Goal: Transaction & Acquisition: Purchase product/service

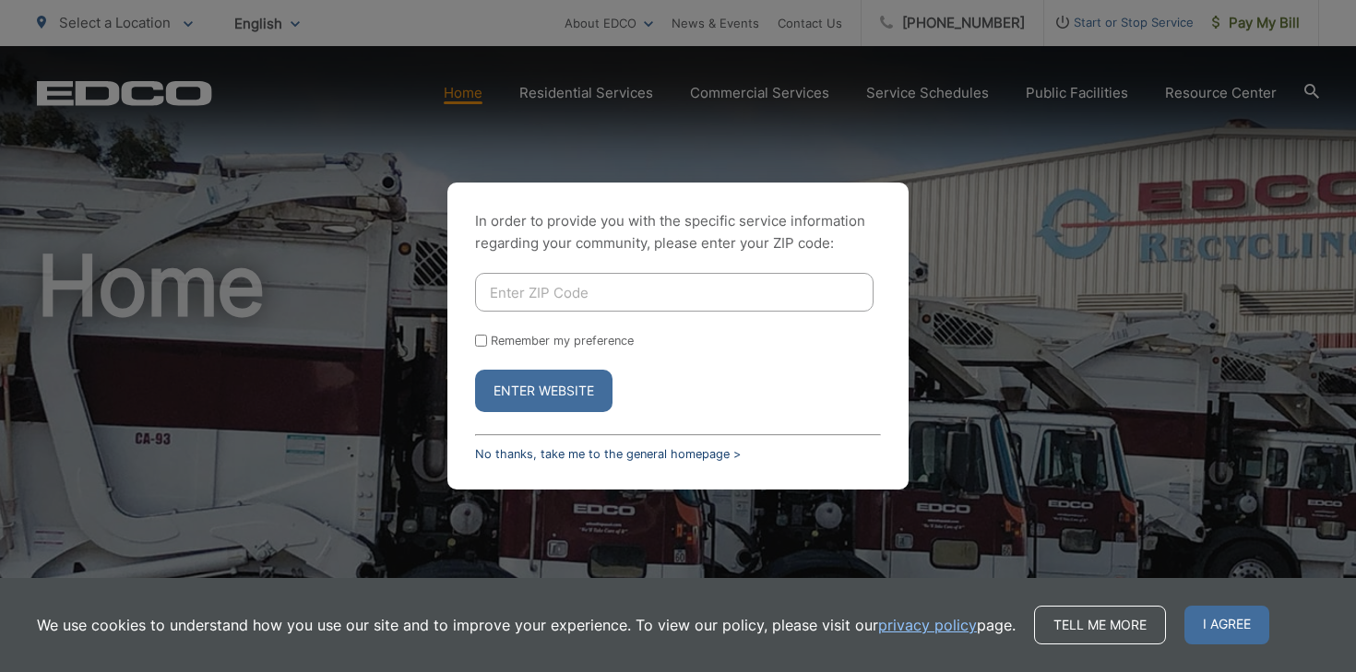
click at [624, 455] on link "No thanks, take me to the general homepage >" at bounding box center [608, 454] width 266 height 14
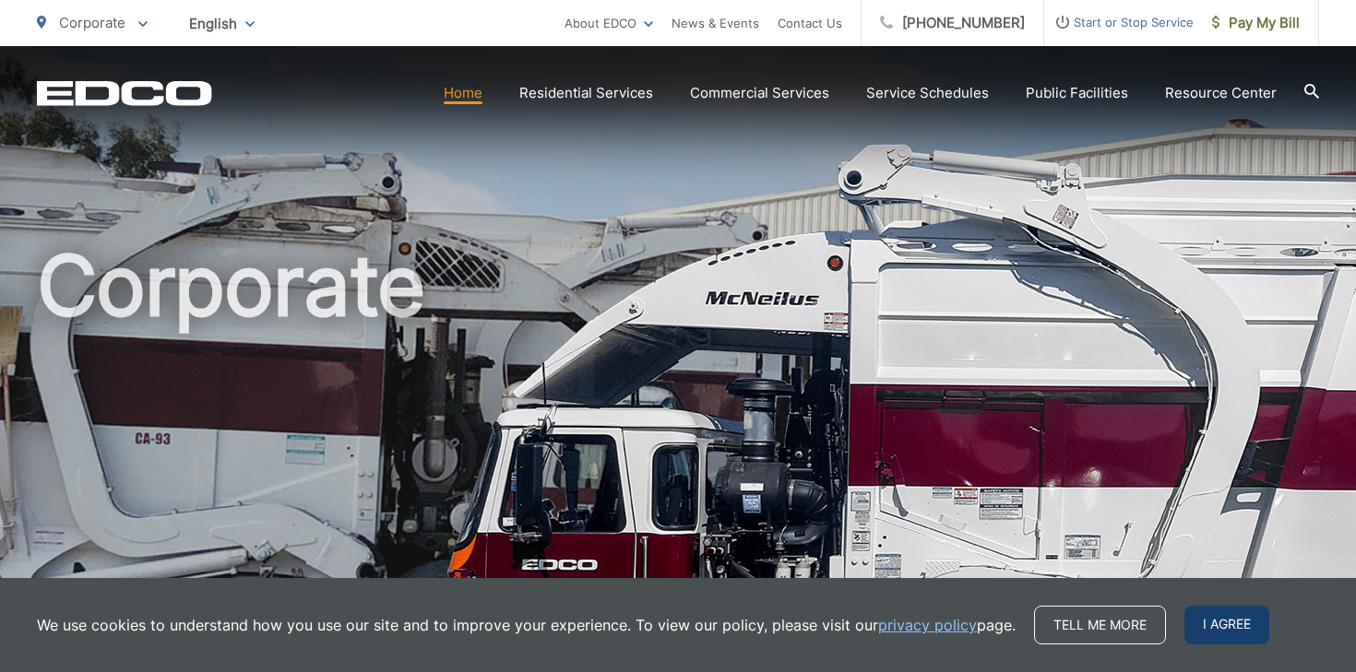
click at [1201, 616] on span "I agree" at bounding box center [1226, 625] width 85 height 39
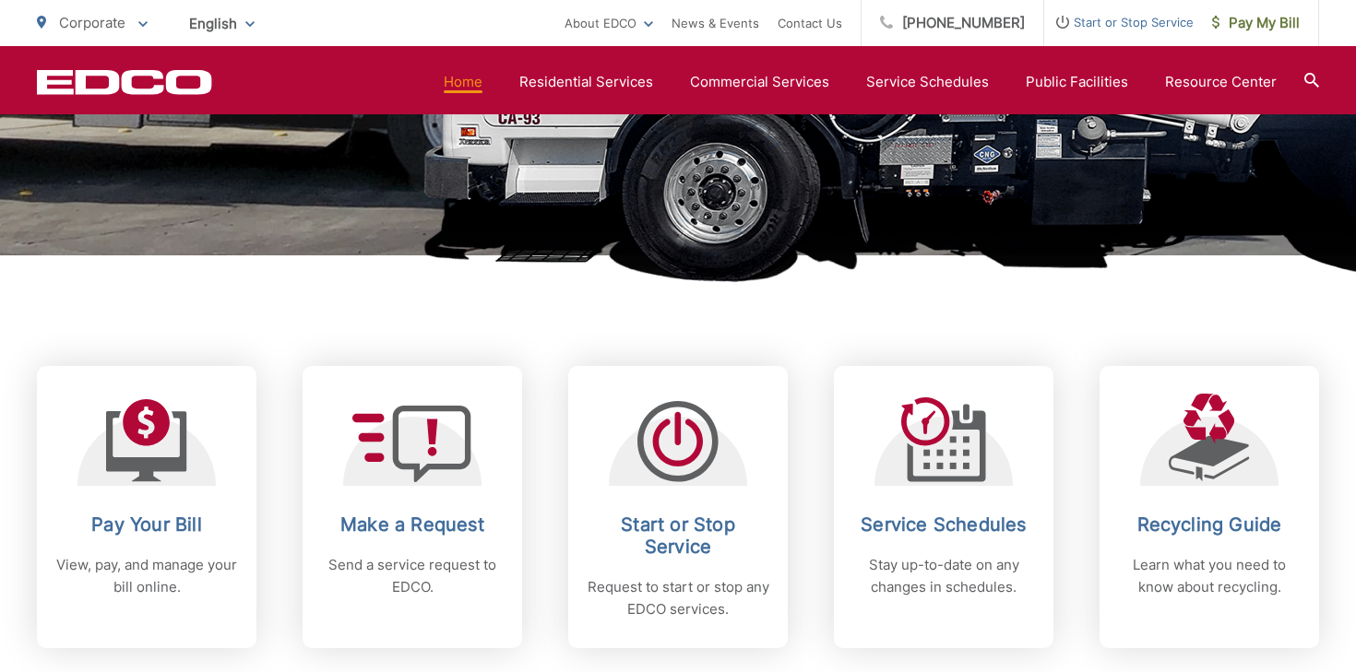
scroll to position [557, 0]
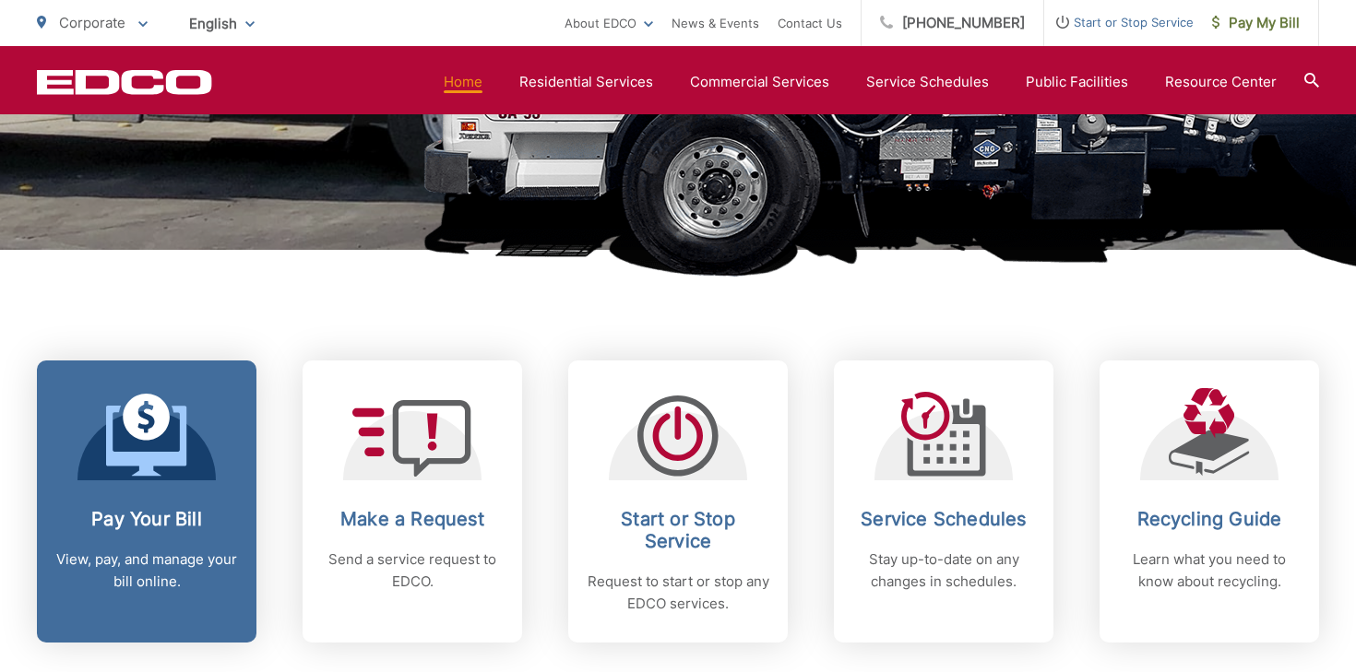
click at [193, 499] on link "Pay Your Bill View, pay, and manage your bill online." at bounding box center [146, 502] width 219 height 282
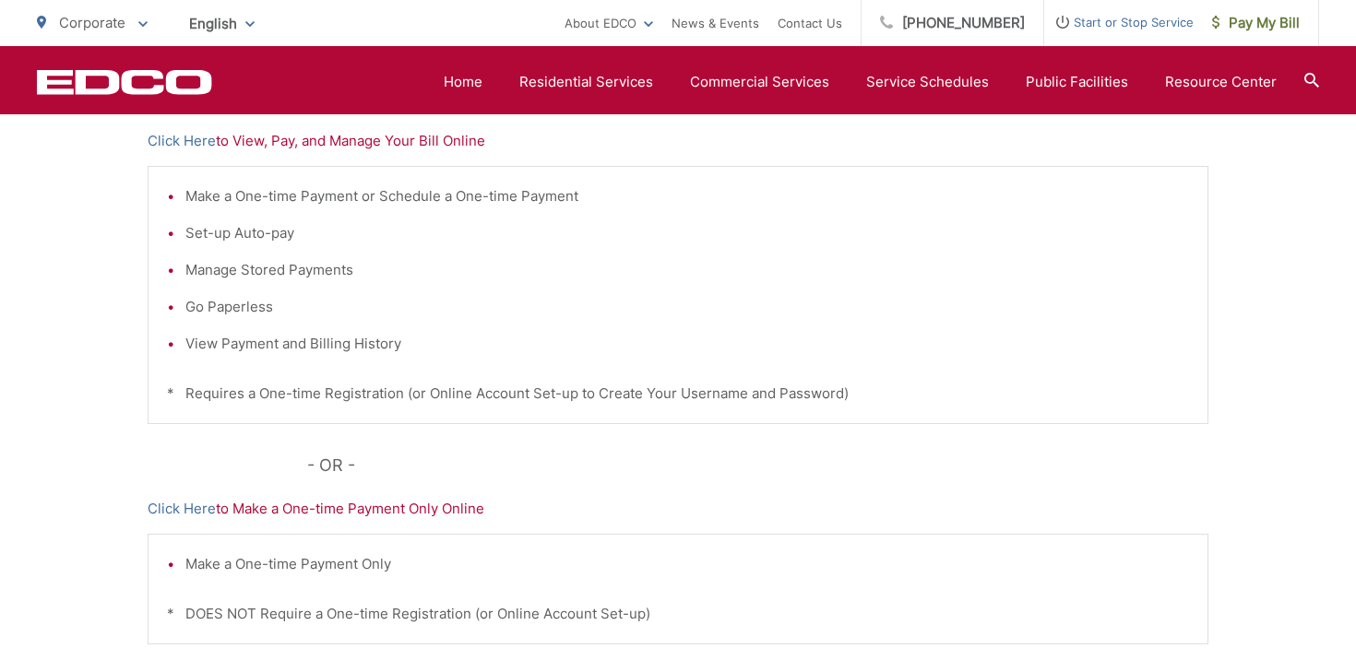
scroll to position [354, 0]
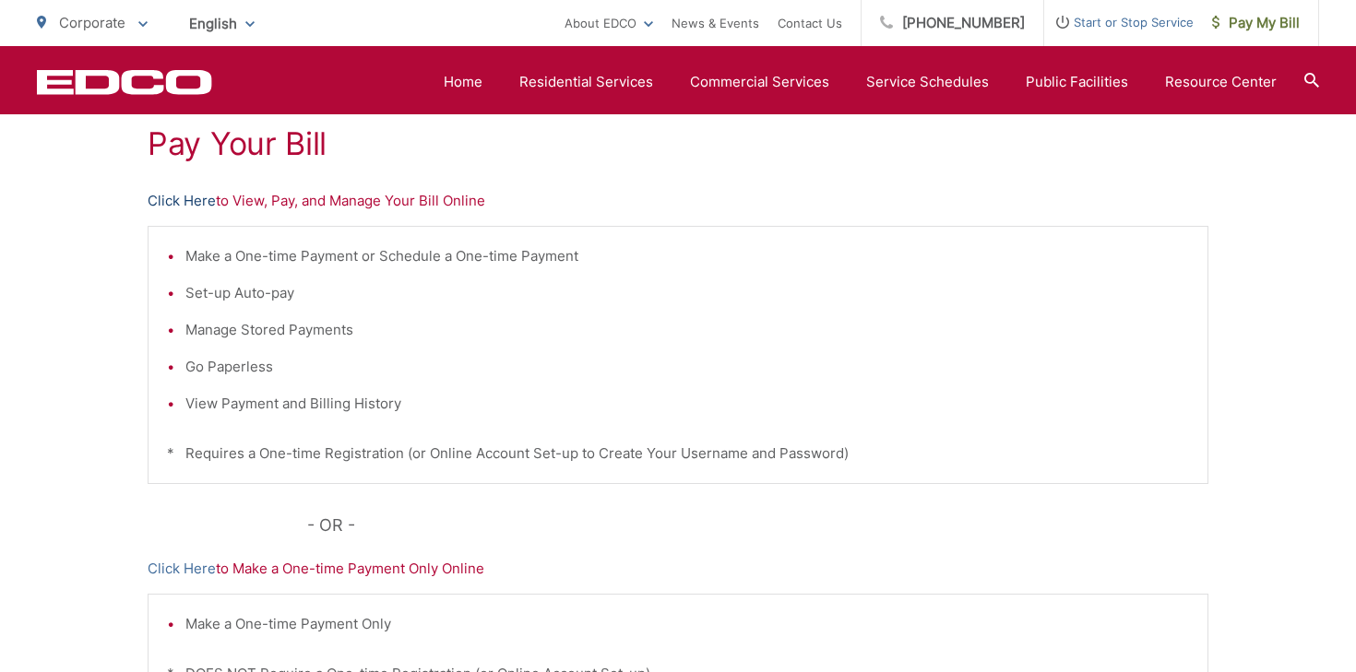
click at [175, 196] on link "Click Here" at bounding box center [182, 201] width 68 height 22
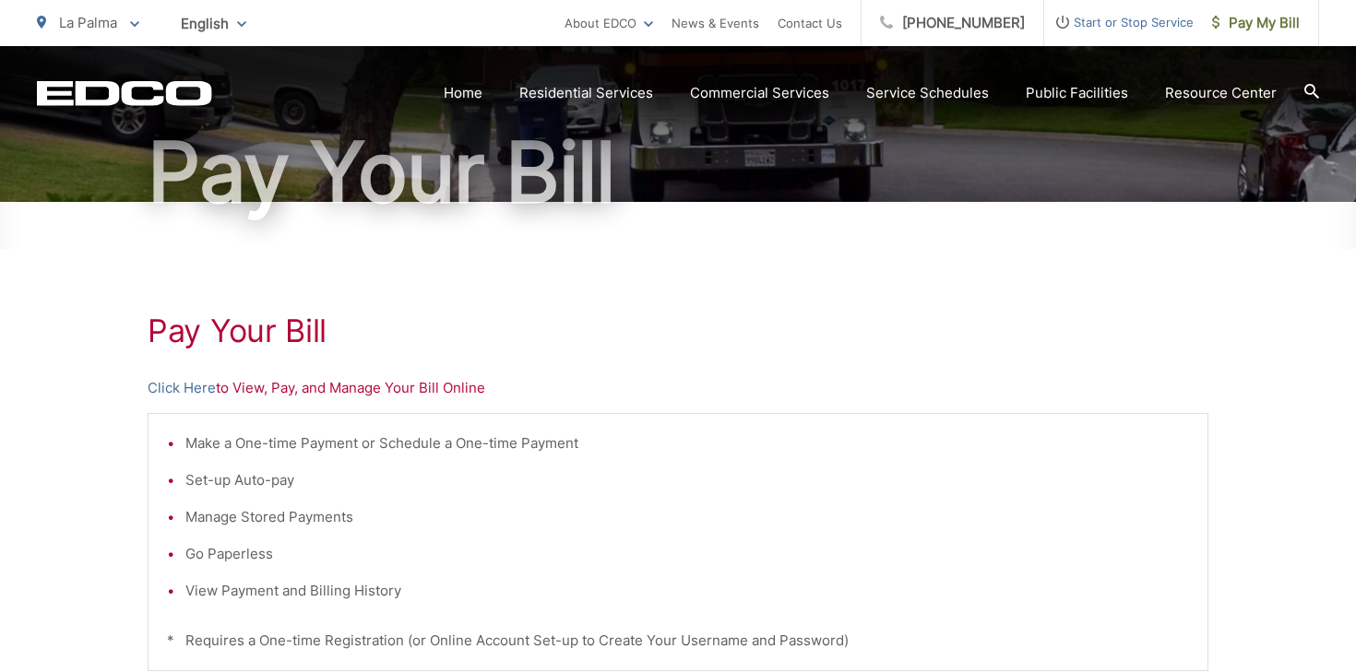
scroll to position [193, 0]
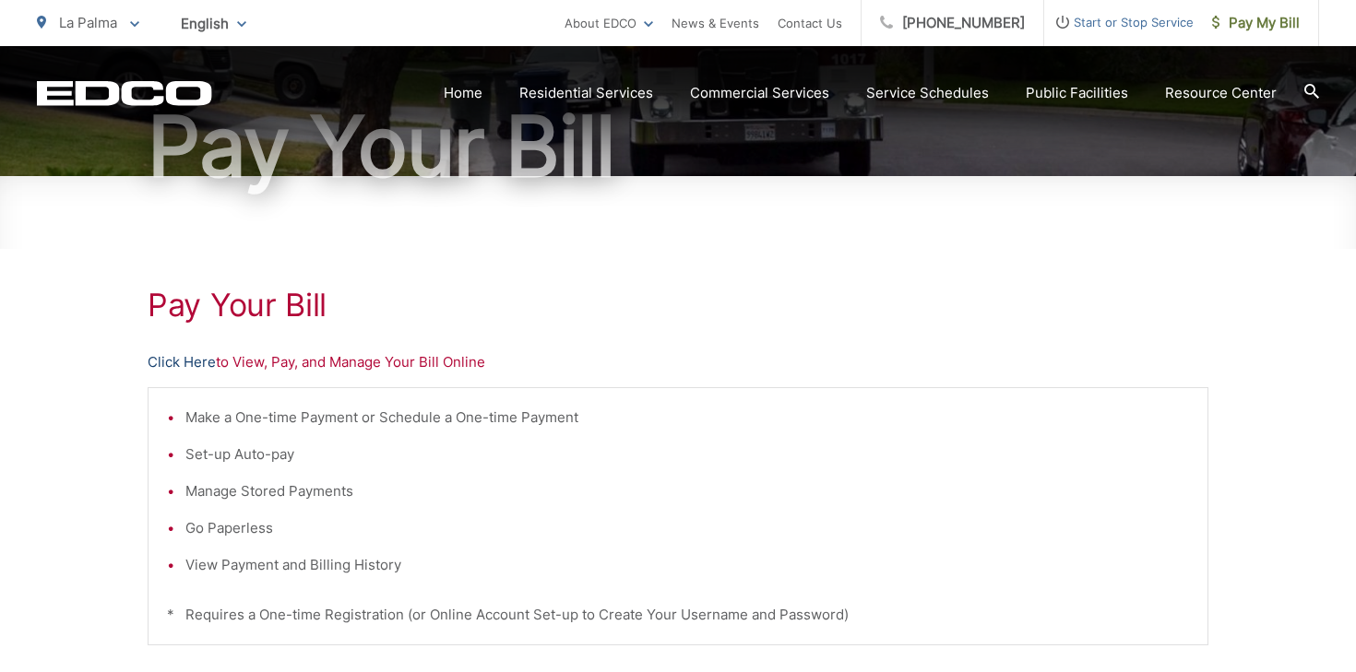
click at [172, 366] on link "Click Here" at bounding box center [182, 362] width 68 height 22
click at [196, 360] on link "Click Here" at bounding box center [182, 362] width 68 height 22
